Goal: Complete application form: Complete application form

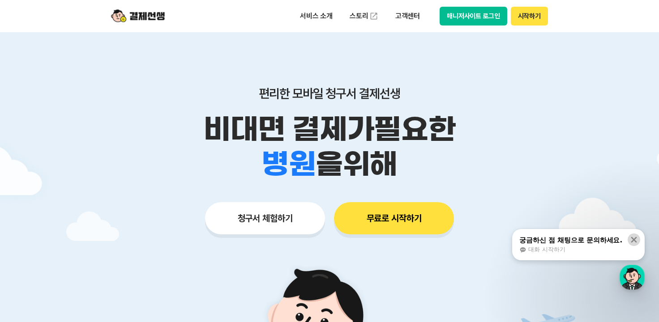
click at [633, 239] on icon at bounding box center [634, 240] width 6 height 6
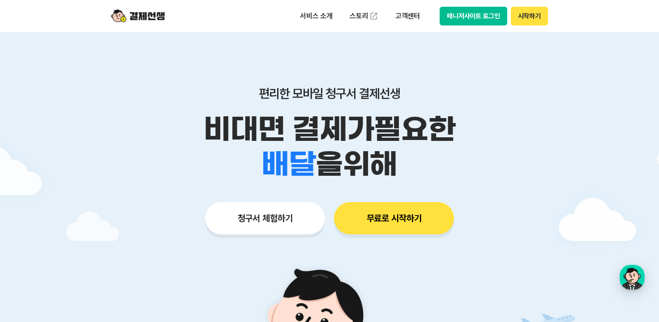
click at [274, 223] on button "청구서 체험하기" at bounding box center [265, 218] width 120 height 32
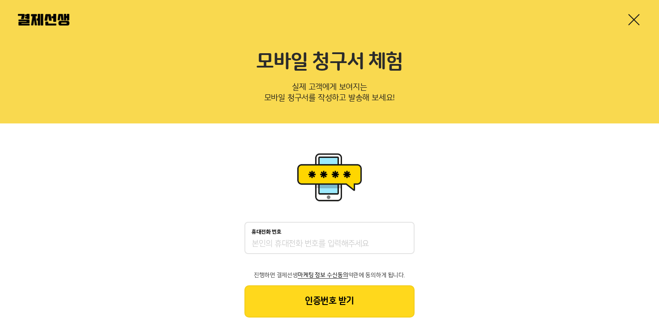
scroll to position [26, 0]
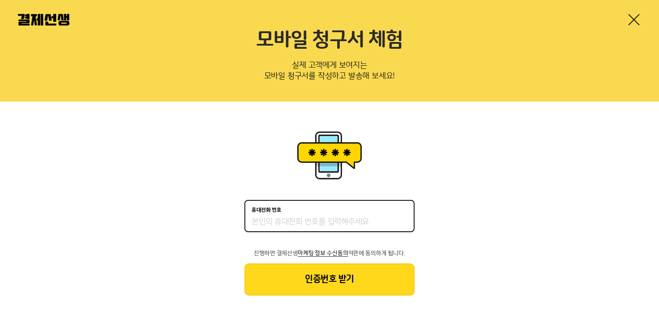
click at [342, 227] on input "휴대전화 번호" at bounding box center [329, 222] width 156 height 11
type input "01099224509"
click at [339, 276] on button "인증번호 받기" at bounding box center [329, 280] width 170 height 32
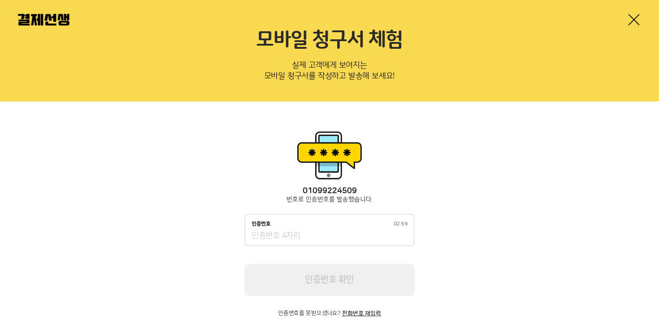
click at [341, 217] on div "인증번호 02:59" at bounding box center [329, 230] width 170 height 32
click at [341, 227] on div "인증번호 02:59" at bounding box center [329, 230] width 170 height 32
click at [354, 228] on div "인증번호 02:40" at bounding box center [329, 230] width 170 height 32
click at [329, 238] on input "인증번호 02:37" at bounding box center [329, 236] width 156 height 11
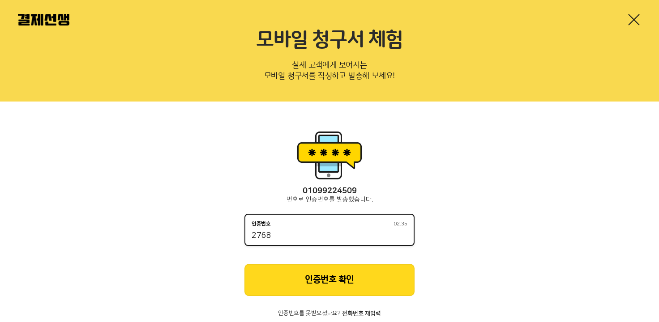
type input "2768"
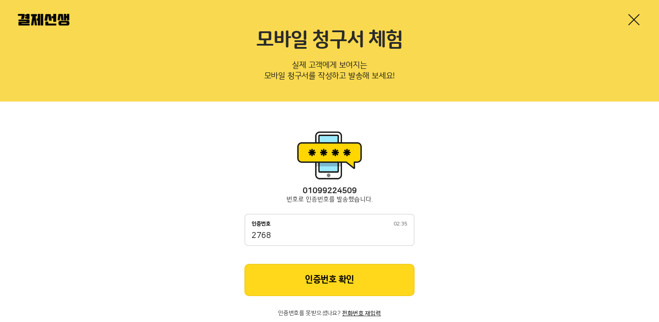
click at [323, 274] on button "인증번호 확인" at bounding box center [329, 280] width 170 height 32
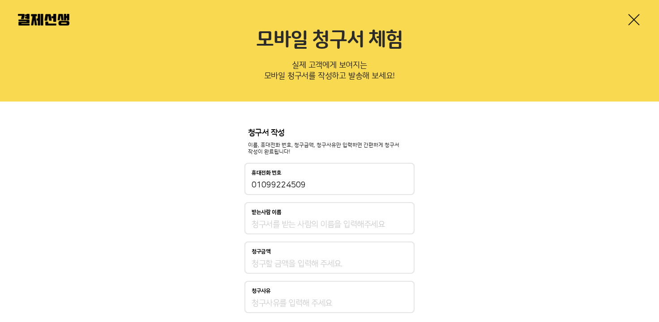
click at [320, 217] on div "받는사람 이름" at bounding box center [329, 218] width 170 height 32
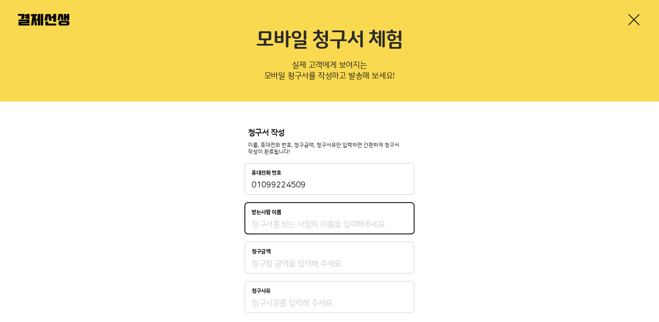
click at [319, 224] on input "받는사람 이름" at bounding box center [329, 224] width 156 height 11
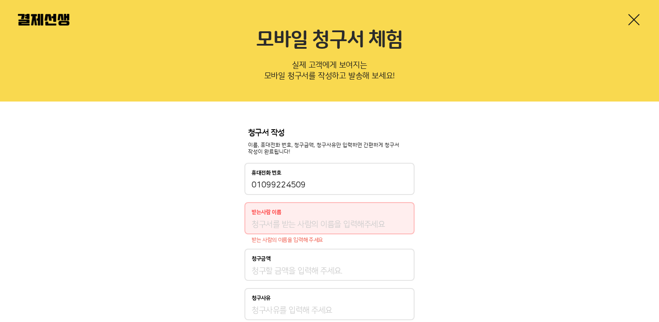
drag, startPoint x: 458, startPoint y: 206, endPoint x: 665, endPoint y: 131, distance: 220.4
click at [463, 206] on div "청구서 작성 이름, 휴대전화 번호, 청구금액, 청구사유만 입력하면 간편하게 청구서 작성이 완료됩니다! 휴대전화 번호 01099224509 받는…" at bounding box center [329, 250] width 659 height 296
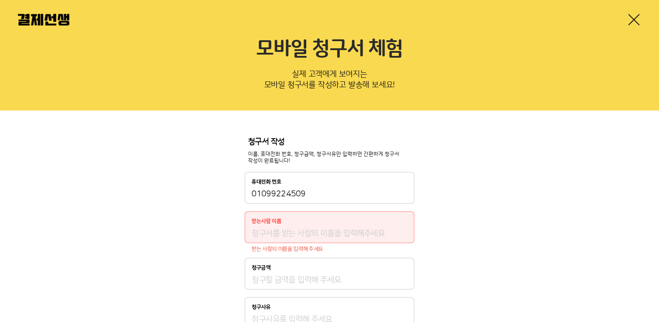
scroll to position [4, 0]
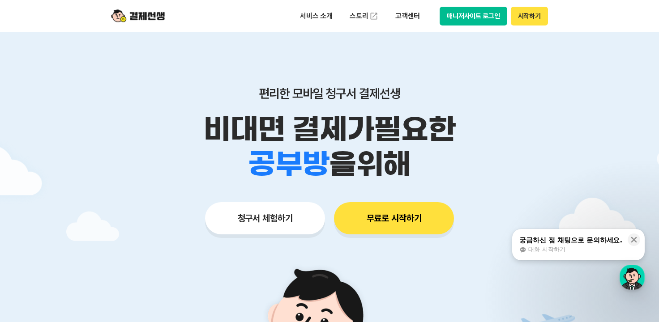
click at [413, 229] on button "무료로 시작하기" at bounding box center [394, 218] width 120 height 32
